Goal: Find specific page/section: Find specific page/section

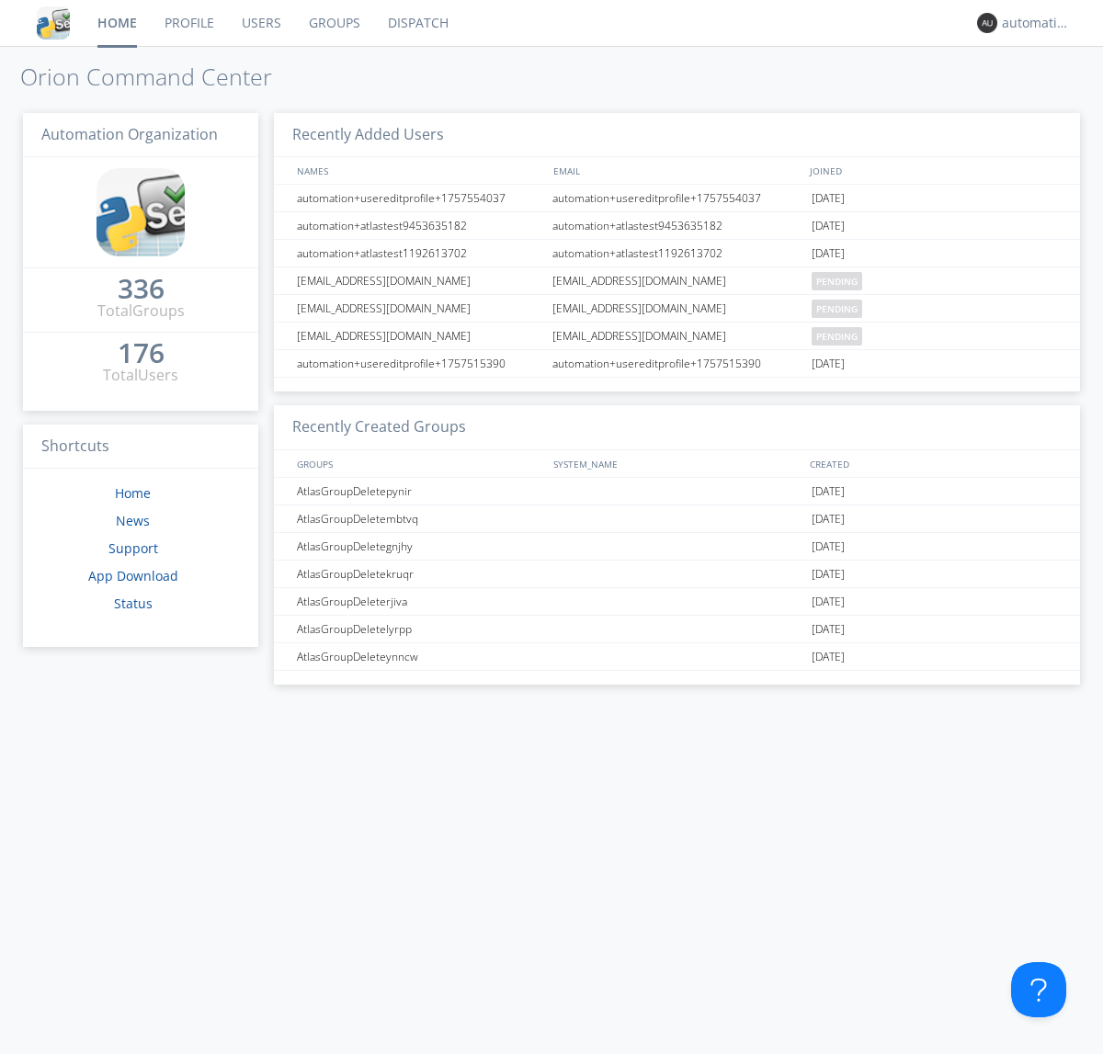
click at [416, 23] on link "Dispatch" at bounding box center [418, 23] width 88 height 46
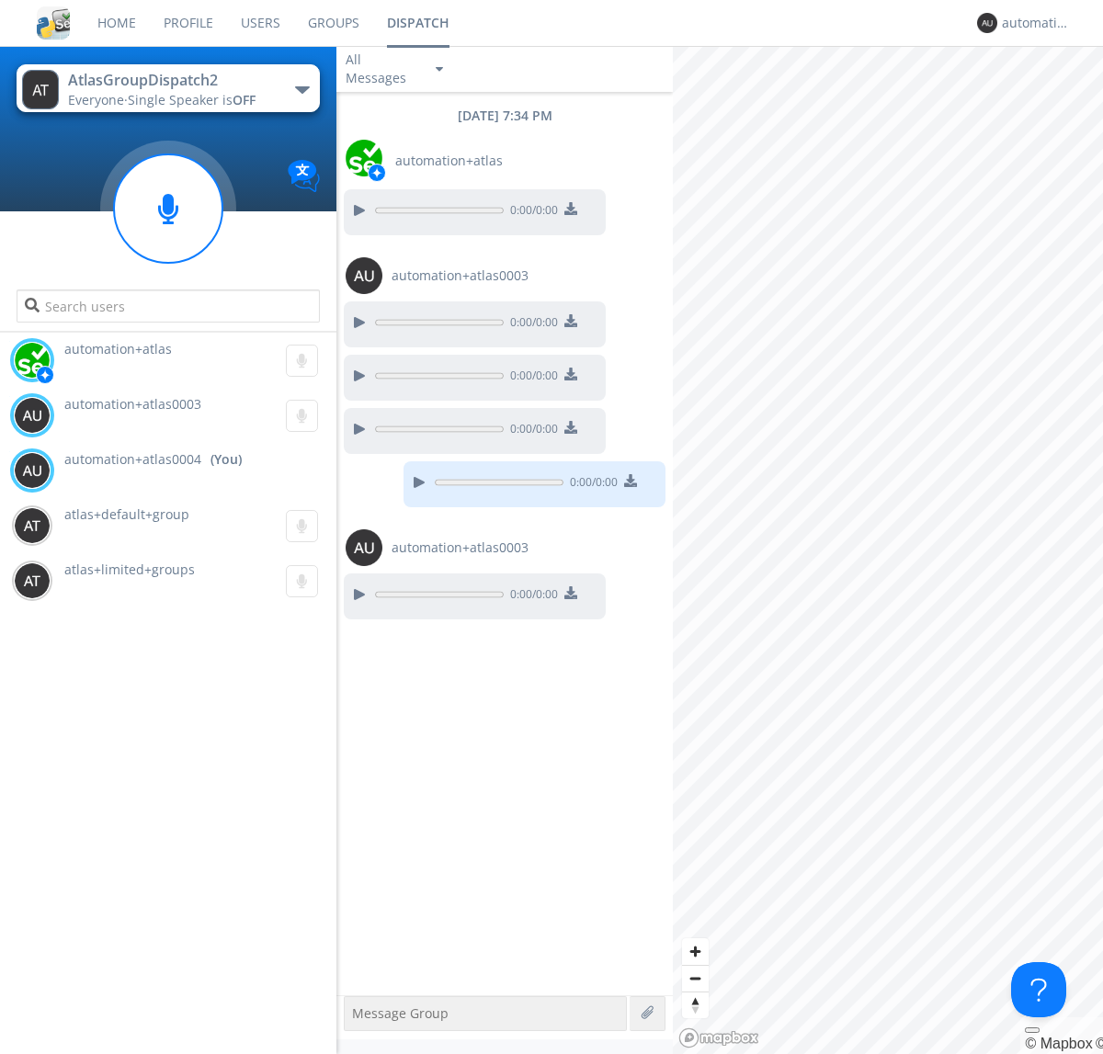
click at [301, 89] on div "button" at bounding box center [302, 89] width 15 height 7
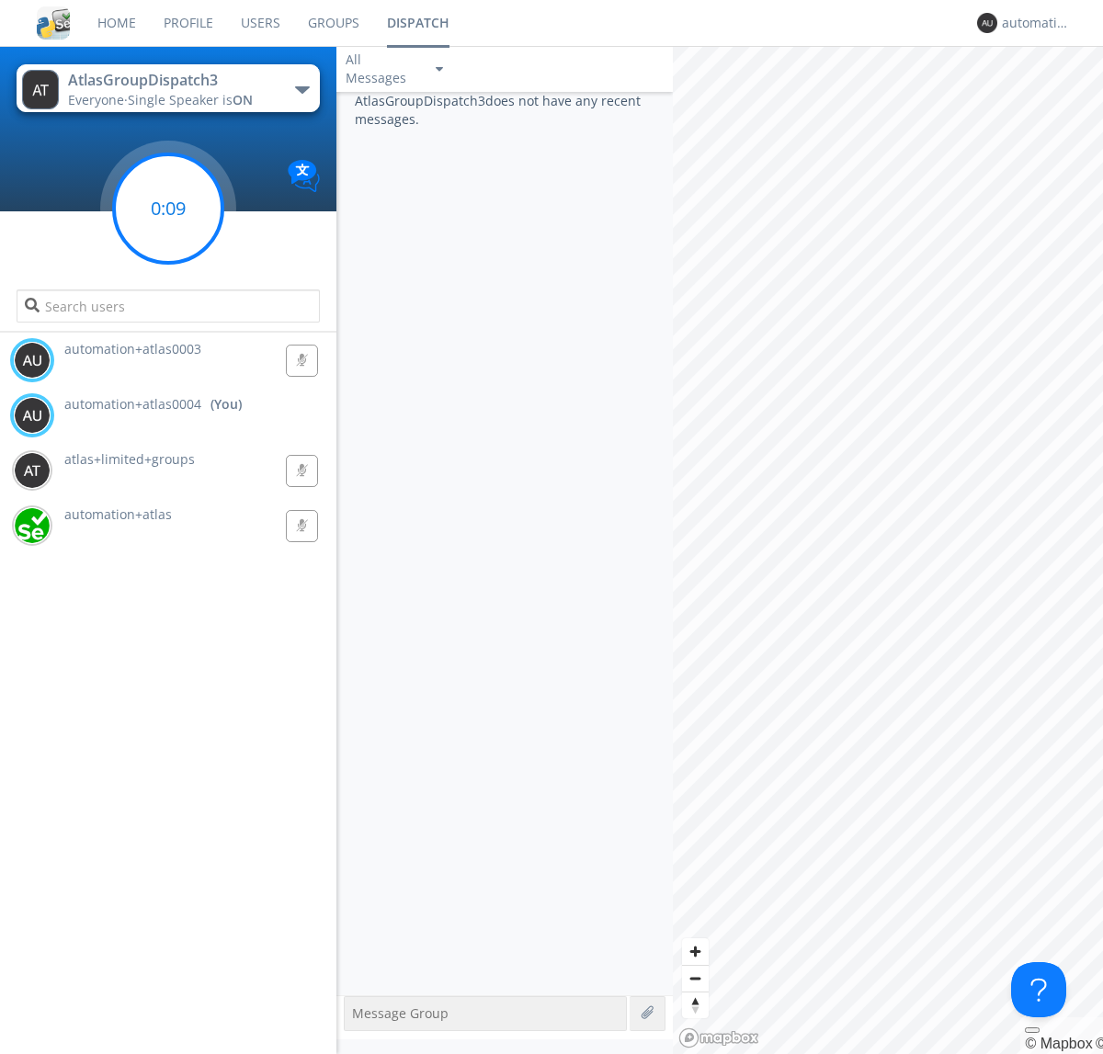
click at [168, 209] on g at bounding box center [168, 208] width 108 height 108
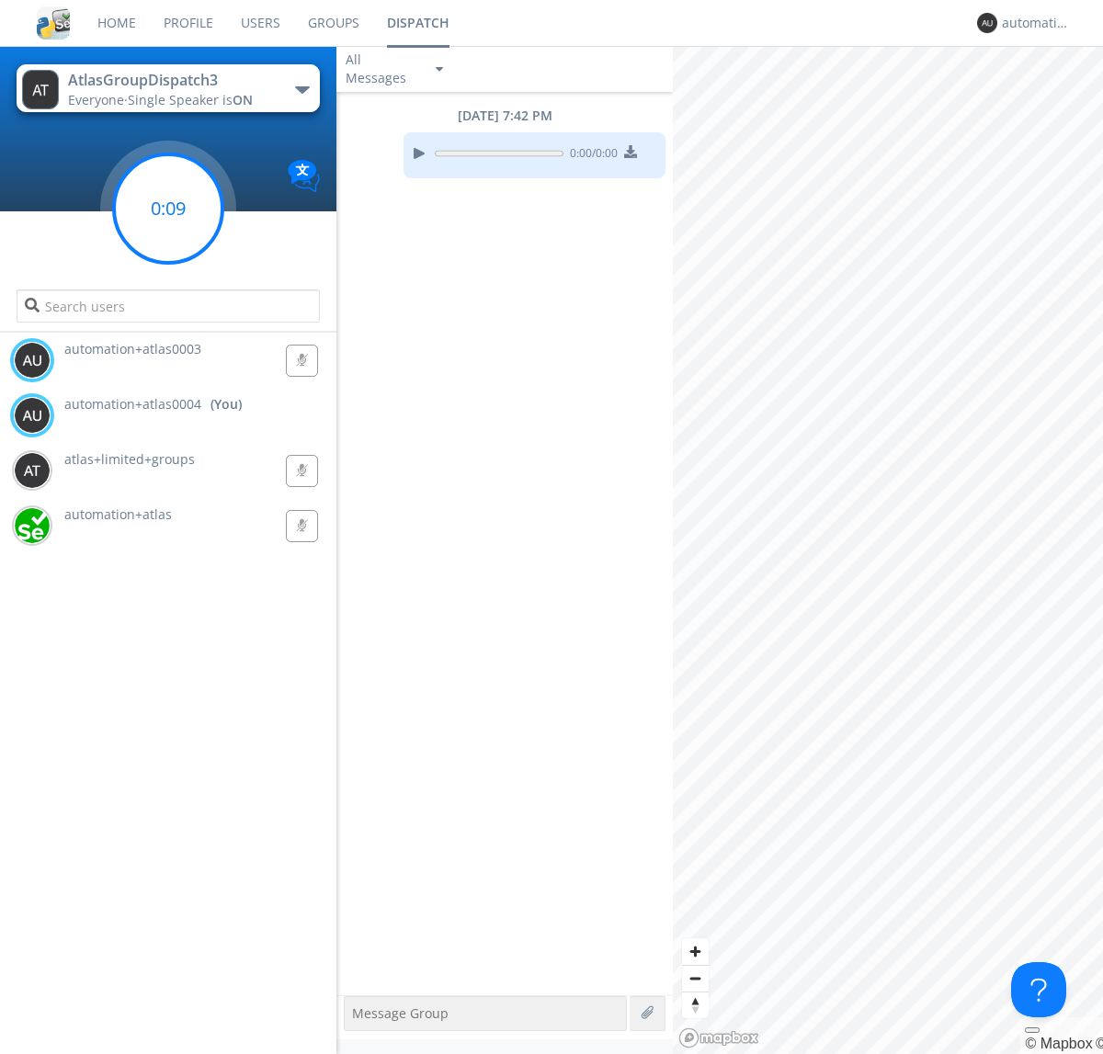
click at [168, 209] on g at bounding box center [168, 208] width 108 height 108
click at [1031, 23] on div "automation+atlas0004" at bounding box center [1036, 23] width 69 height 18
